Goal: Communication & Community: Ask a question

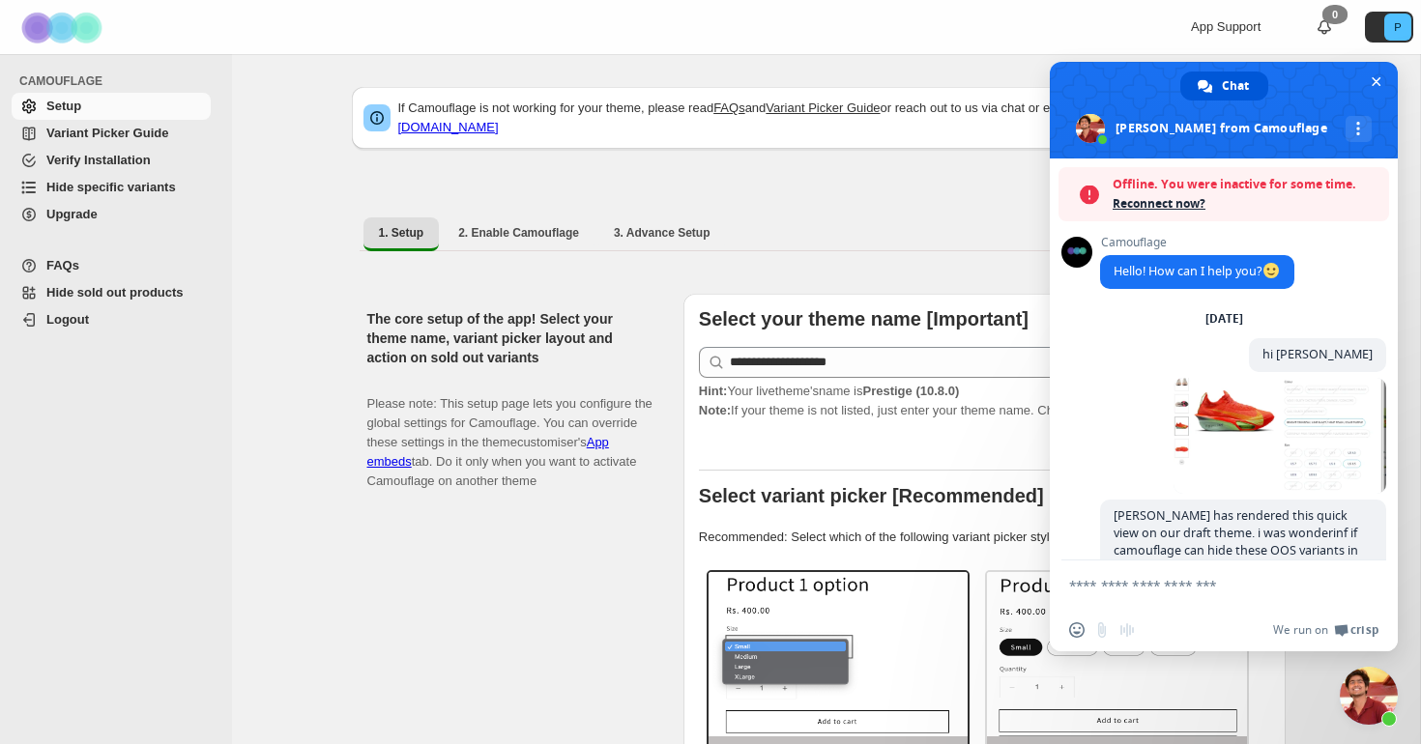
scroll to position [1922, 0]
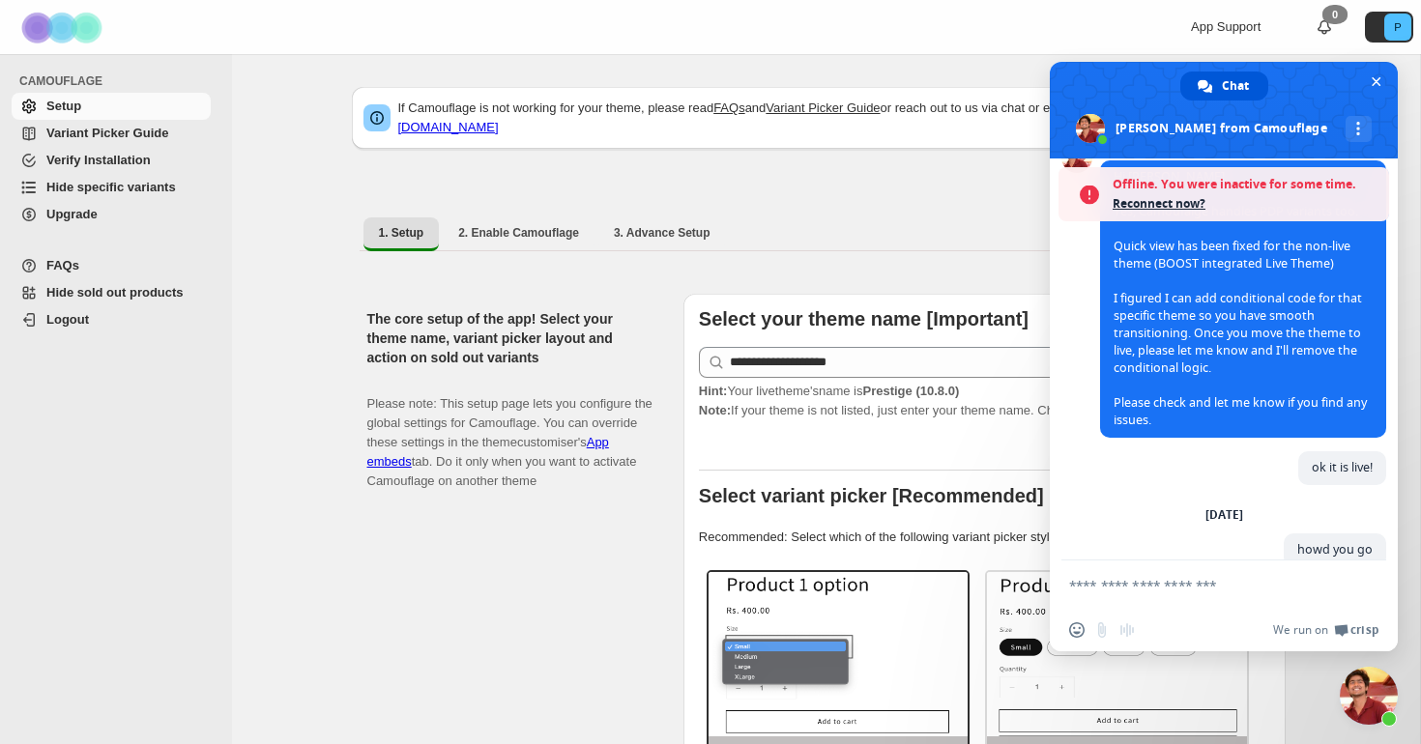
click at [1180, 205] on span "Reconnect now?" at bounding box center [1246, 203] width 267 height 19
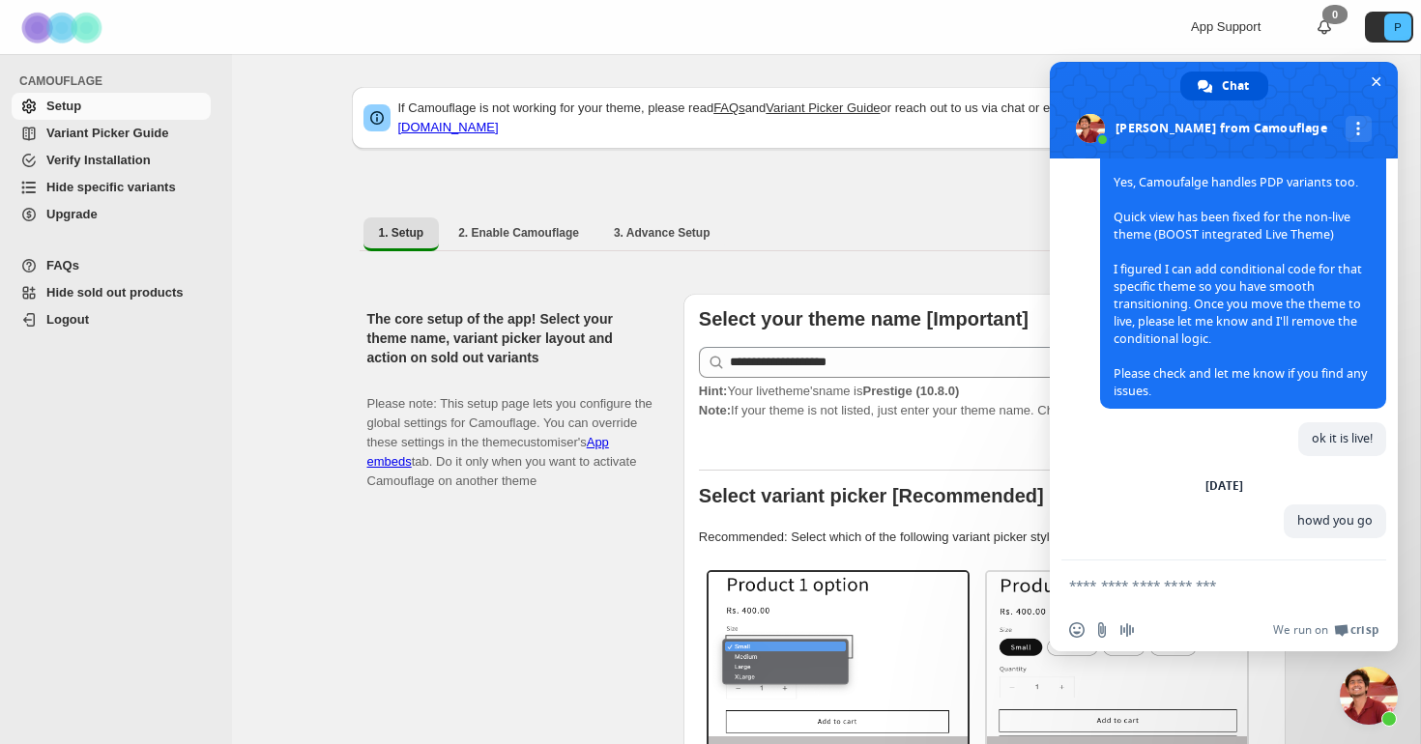
scroll to position [2061, 0]
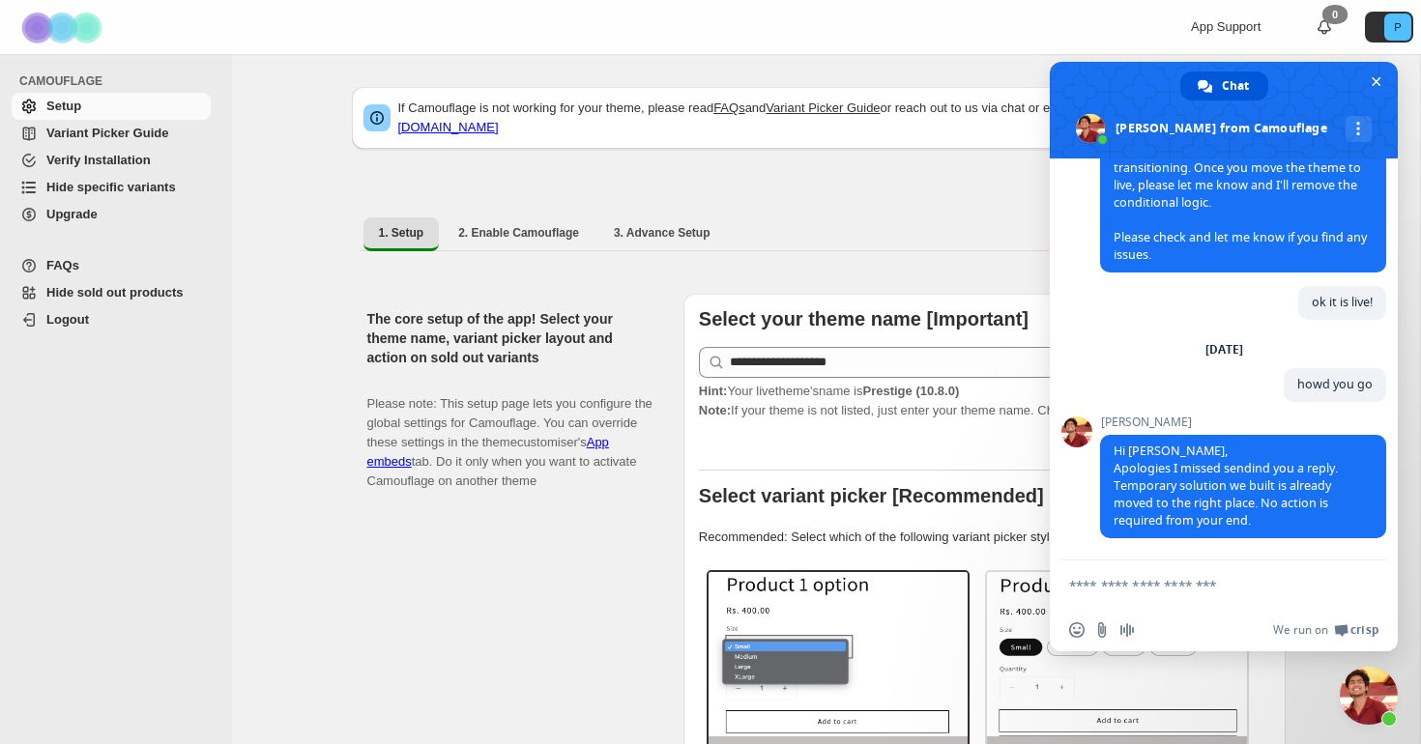
click at [1171, 584] on textarea "Compose your message..." at bounding box center [1202, 585] width 267 height 17
type textarea "******"
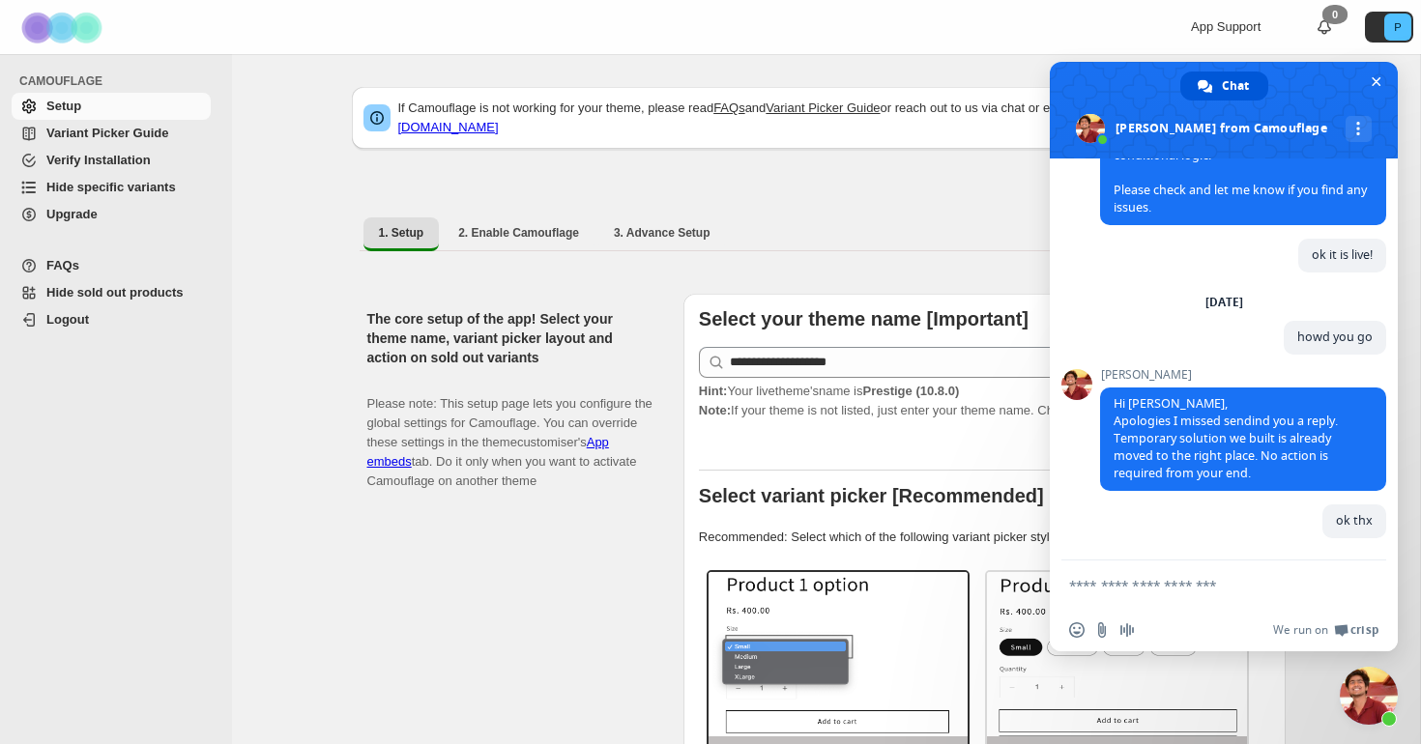
scroll to position [2109, 0]
